Goal: Information Seeking & Learning: Learn about a topic

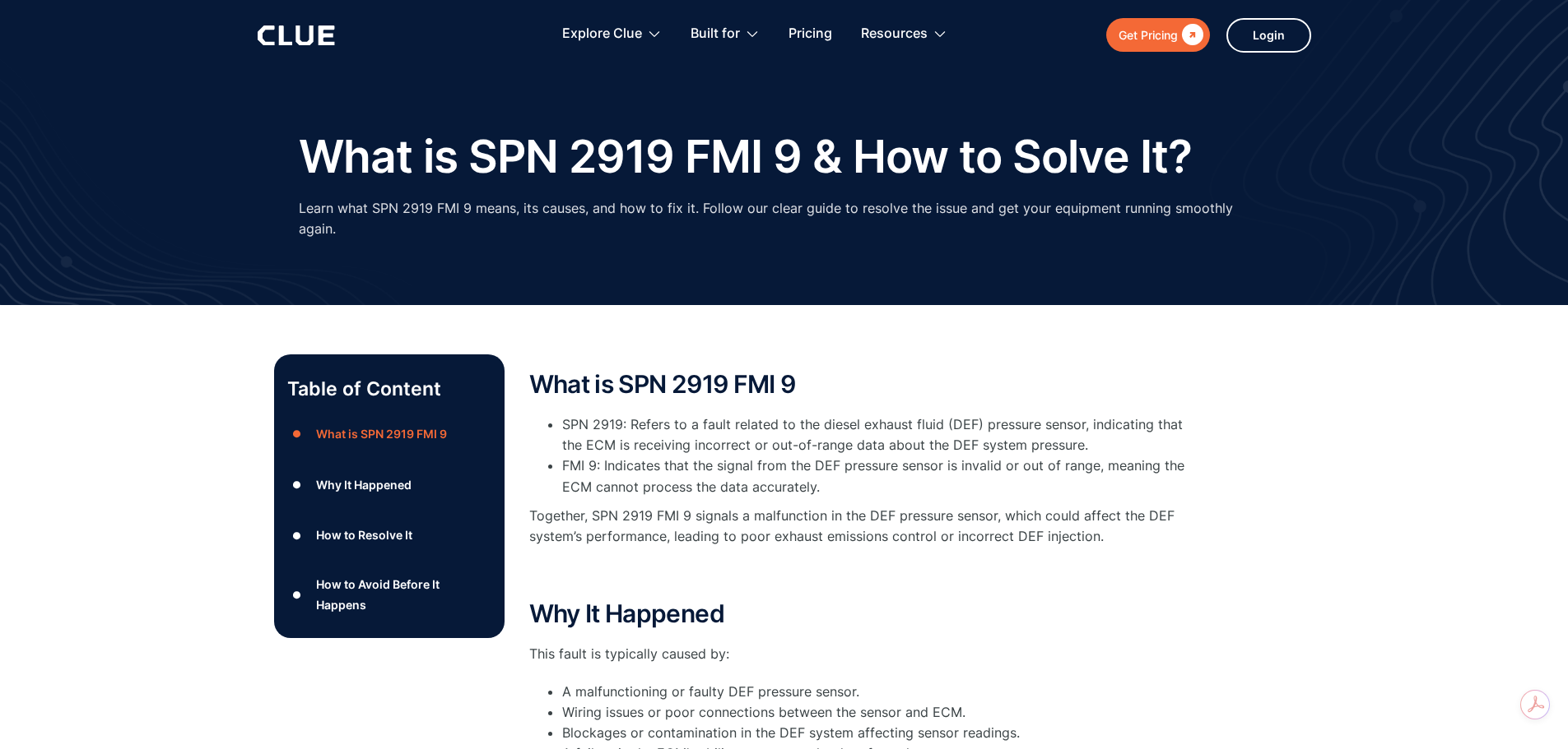
scroll to position [82, 0]
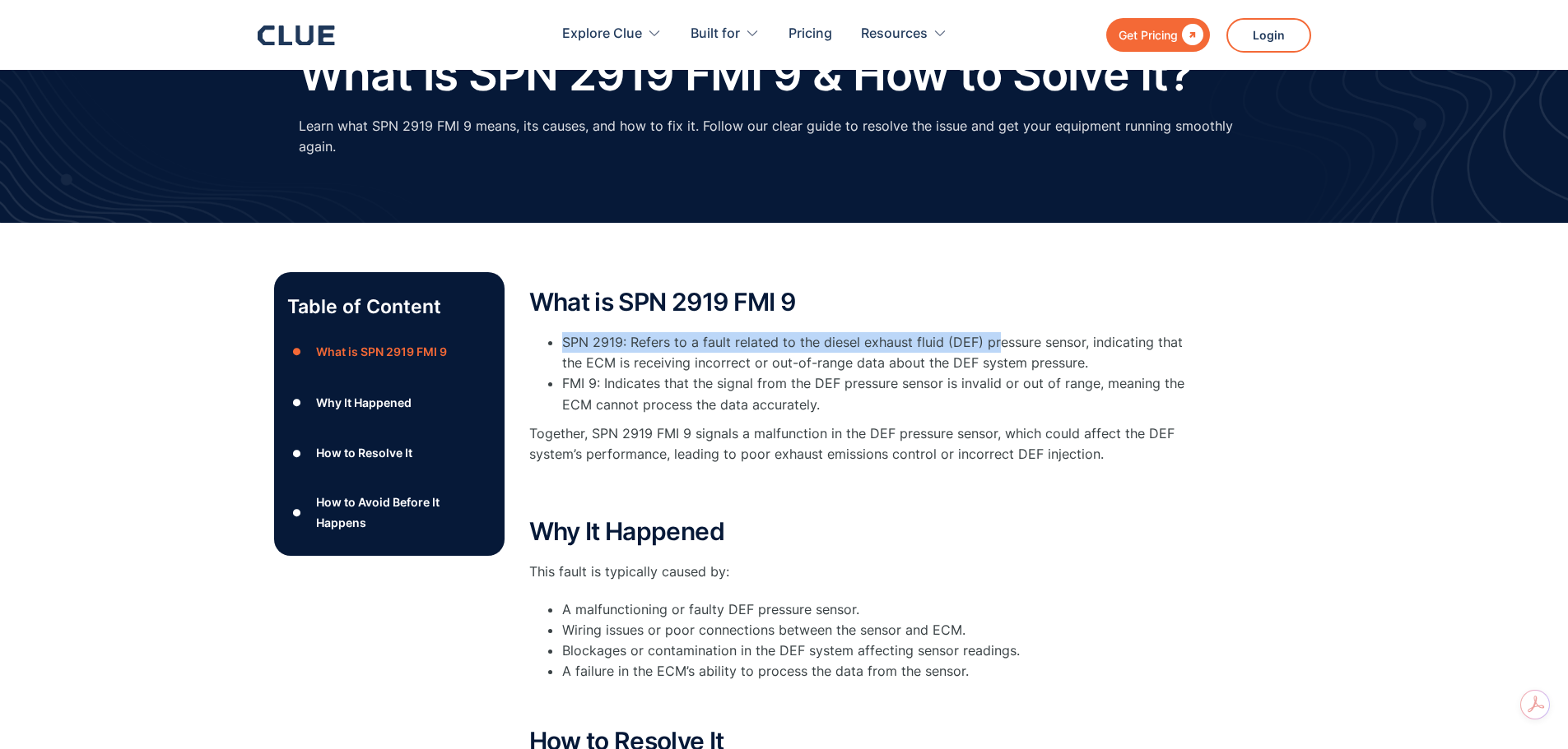
drag, startPoint x: 562, startPoint y: 322, endPoint x: 994, endPoint y: 327, distance: 432.0
click at [994, 333] on li "SPN 2919: Refers to a fault related to the diesel exhaust fluid (DEF) pressure …" at bounding box center [875, 353] width 626 height 41
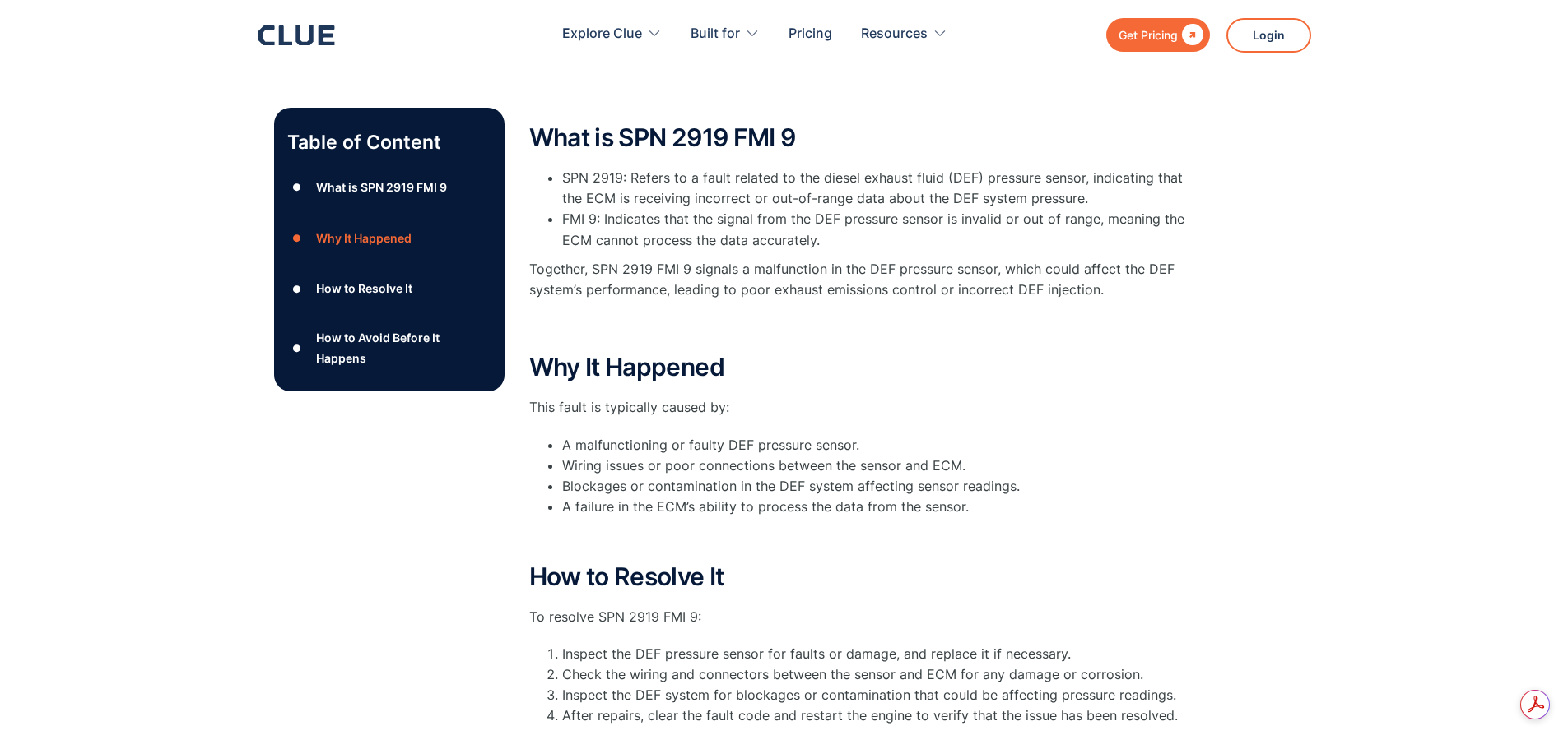
click at [1227, 239] on div "Table of Content ● What is SPN 2919 FMI 9 ● Why It Happened ● How to Resolve It…" at bounding box center [784, 542] width 1021 height 869
drag, startPoint x: 543, startPoint y: 151, endPoint x: 568, endPoint y: 155, distance: 25.3
click at [568, 168] on ul "SPN 2919: Refers to a fault related to the diesel exhaust fluid (DEF) pressure …" at bounding box center [858, 209] width 658 height 83
click at [558, 168] on ul "SPN 2919: Refers to a fault related to the diesel exhaust fluid (DEF) pressure …" at bounding box center [858, 209] width 658 height 83
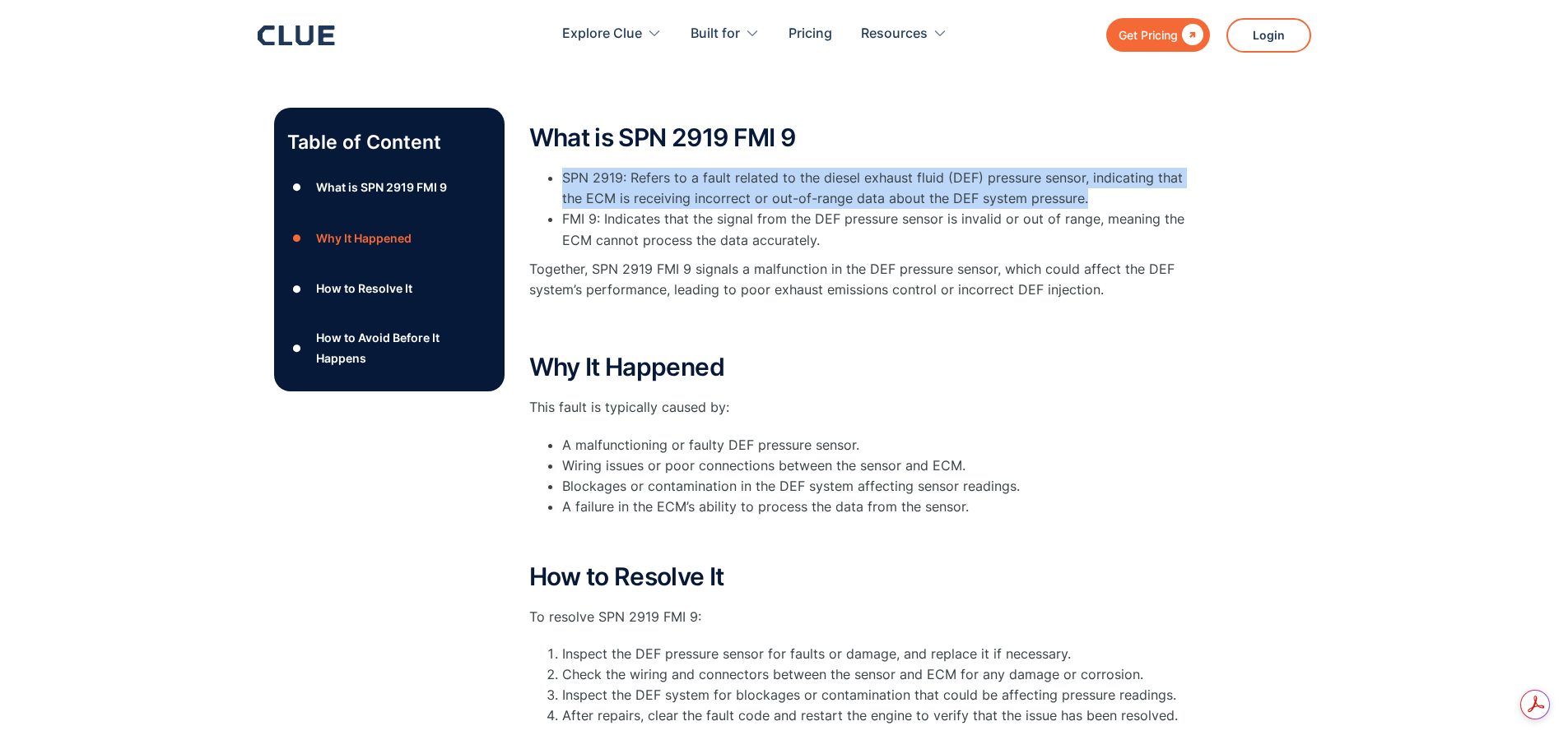
drag, startPoint x: 558, startPoint y: 159, endPoint x: 1175, endPoint y: 171, distance: 617.1
click at [1175, 171] on ul "SPN 2919: Refers to a fault related to the diesel exhaust fluid (DEF) pressure …" at bounding box center [858, 209] width 658 height 83
copy li "SPN 2919: Refers to a fault related to the diesel exhaust fluid (DEF) pressure …"
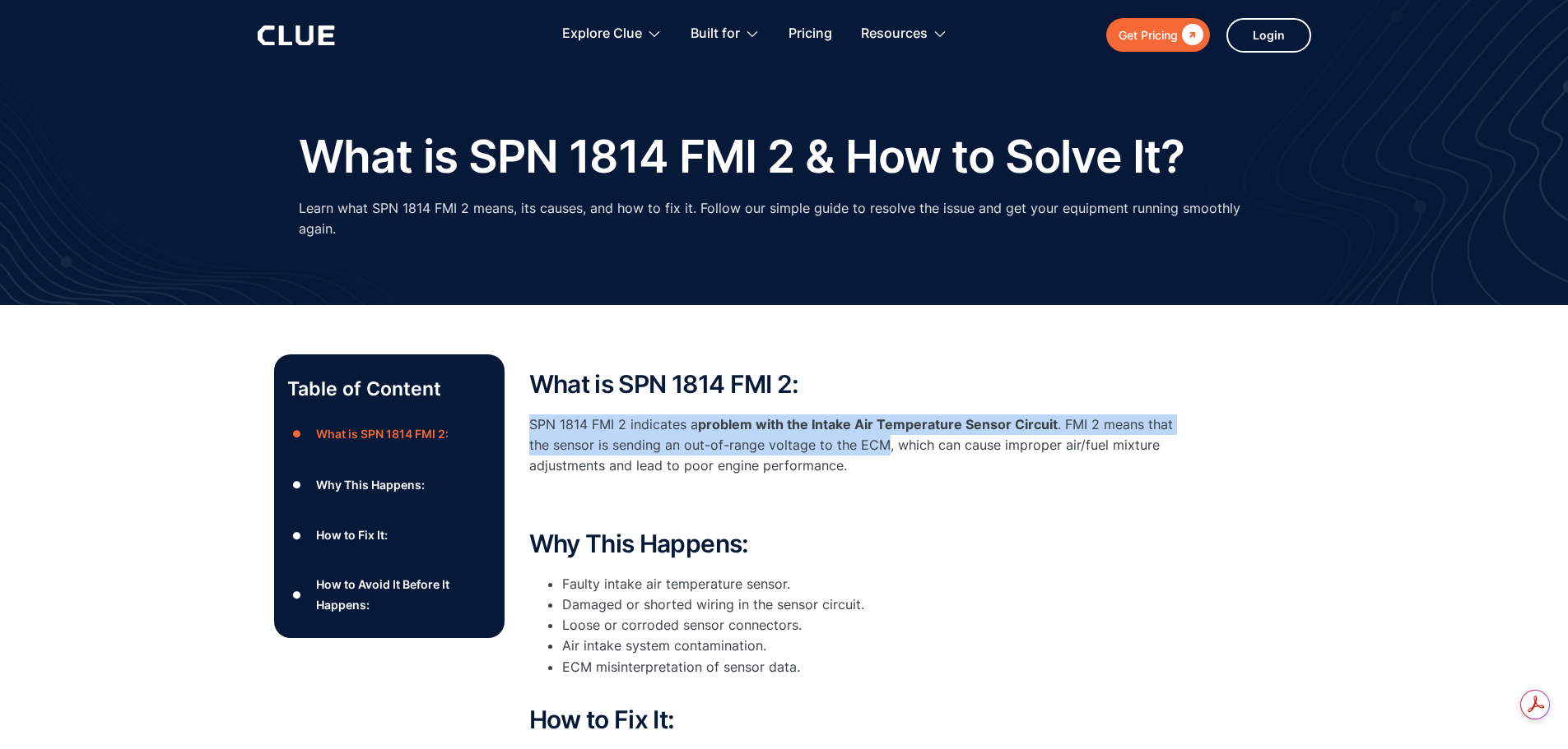
drag, startPoint x: 885, startPoint y: 445, endPoint x: 521, endPoint y: 427, distance: 364.4
click at [521, 427] on div "Table of Content ● What is SPN 1814 FMI 2: ● Why This Happens: ● How to Fix It:…" at bounding box center [784, 723] width 1021 height 737
copy p "SPN 1814 FMI 2 indicates a problem with the Intake Air Temperature Sensor Circu…"
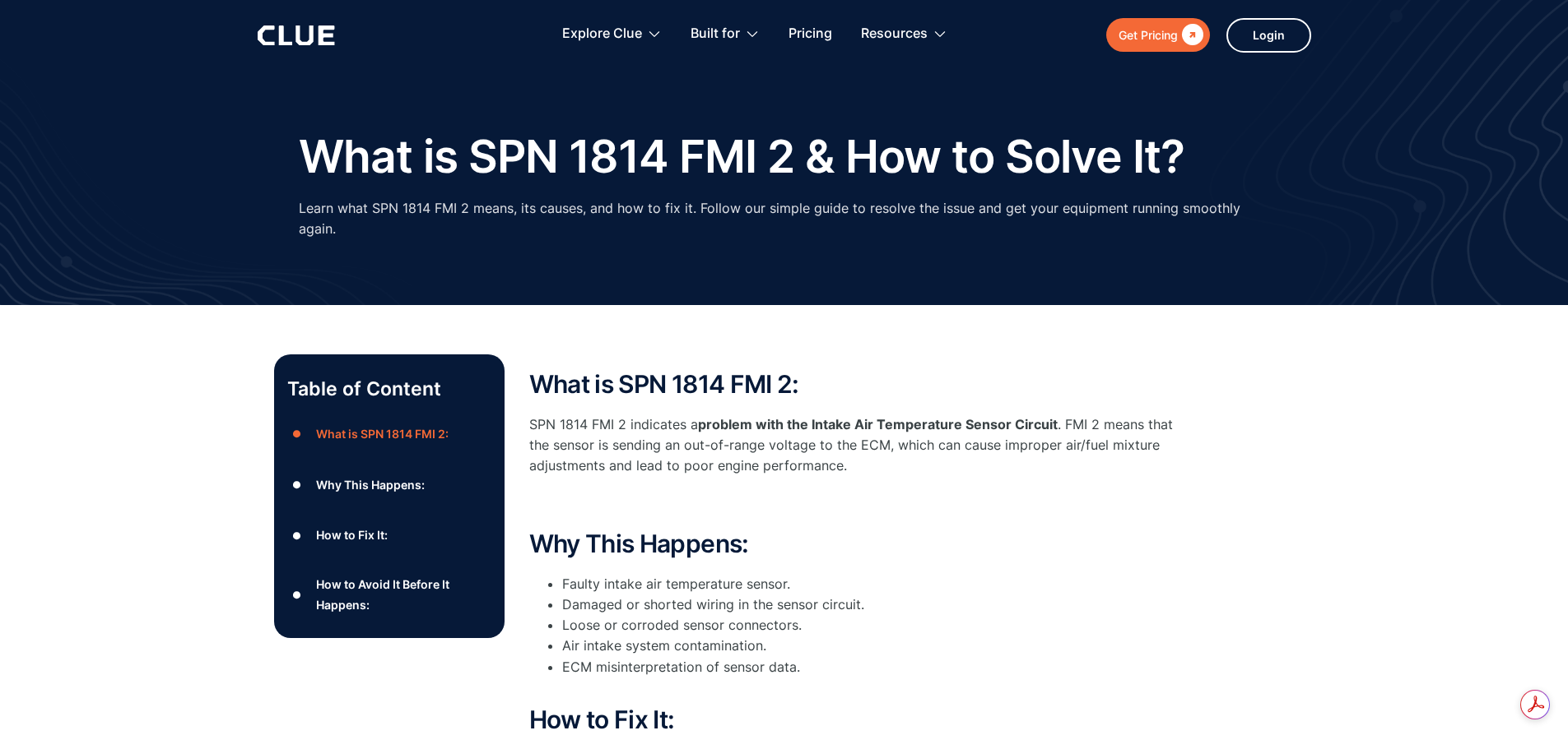
click at [925, 479] on div "What is SPN 1814 FMI 2: SPN 1814 FMI 2 indicates a problem with the Intake Air …" at bounding box center [858, 443] width 658 height 143
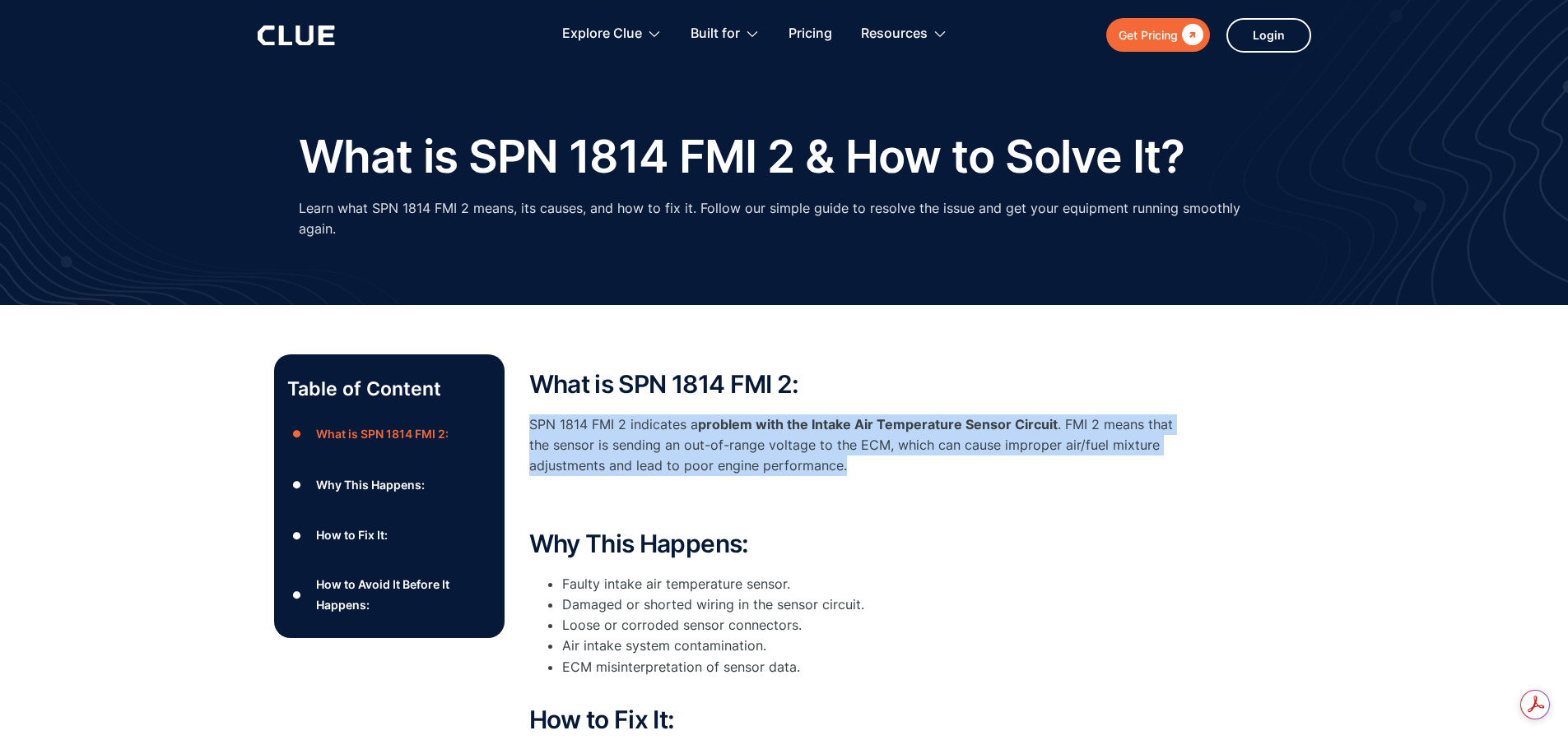
drag, startPoint x: 805, startPoint y: 465, endPoint x: 519, endPoint y: 427, distance: 288.5
click at [519, 427] on div "Table of Content ● What is SPN 1814 FMI 2: ● Why This Happens: ● How to Fix It:…" at bounding box center [784, 723] width 1021 height 737
copy p "SPN 1814 FMI 2 indicates a problem with the Intake Air Temperature Sensor Circu…"
